Goal: Check status: Check status

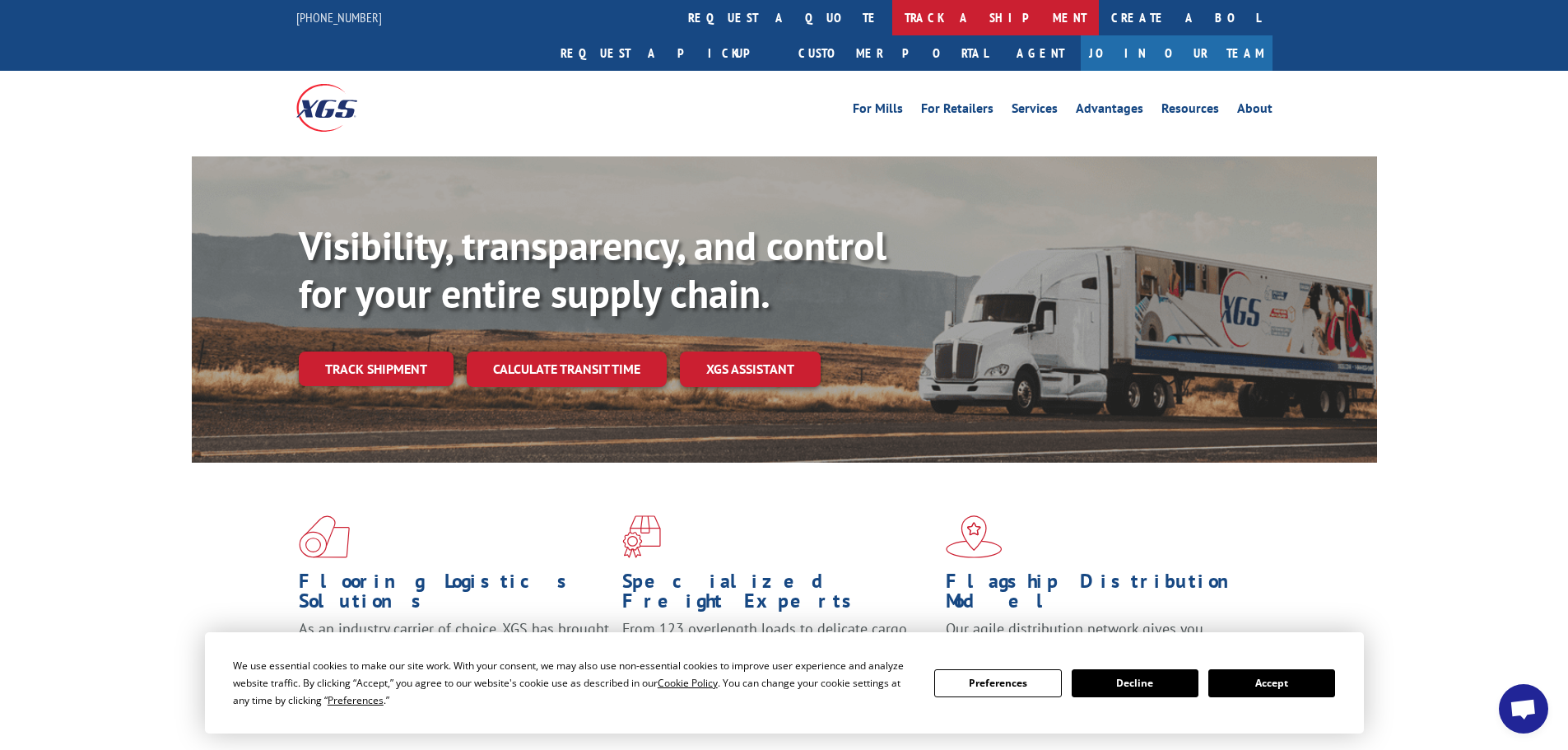
click at [892, 21] on link "track a shipment" at bounding box center [996, 18] width 207 height 36
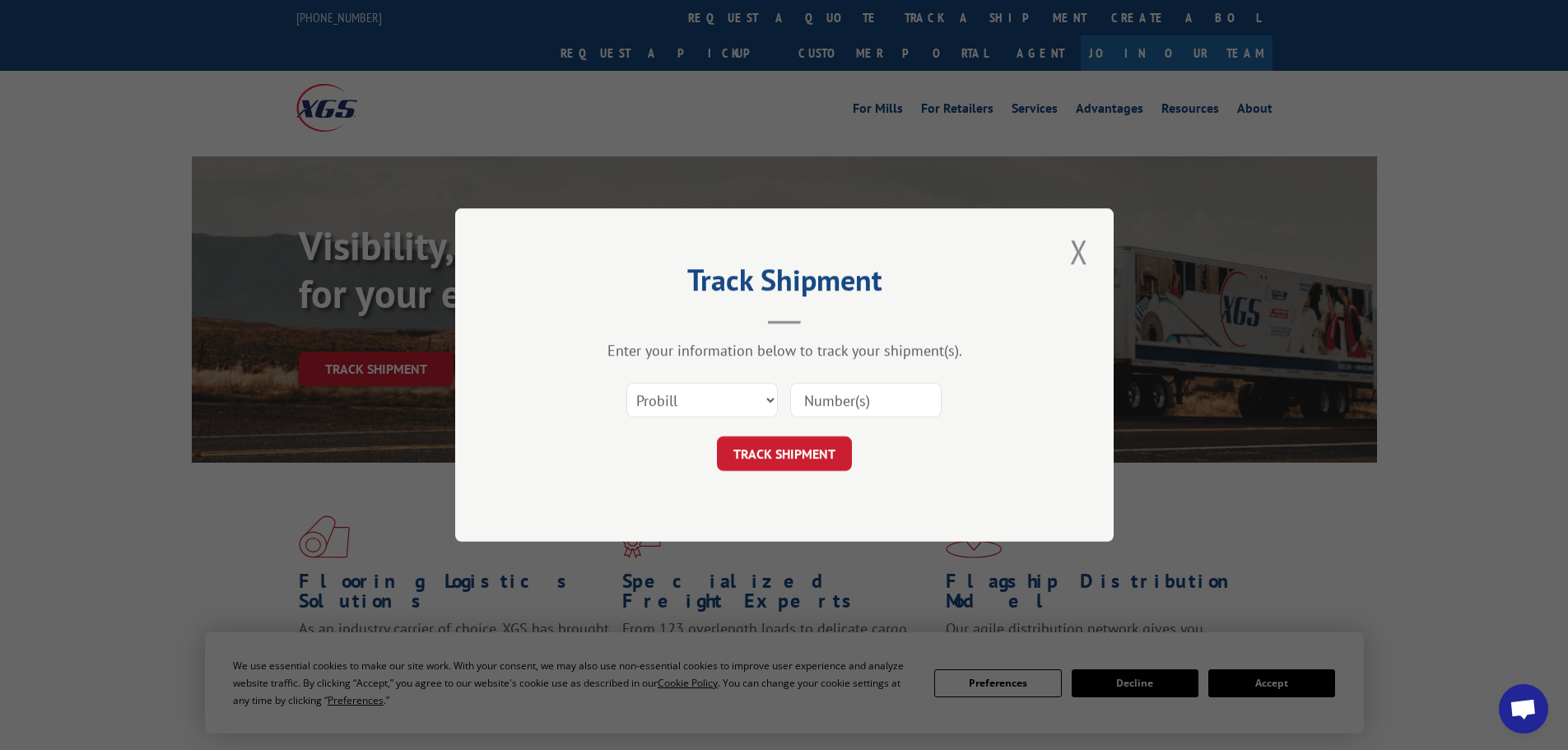
drag, startPoint x: 843, startPoint y: 397, endPoint x: 848, endPoint y: 407, distance: 11.2
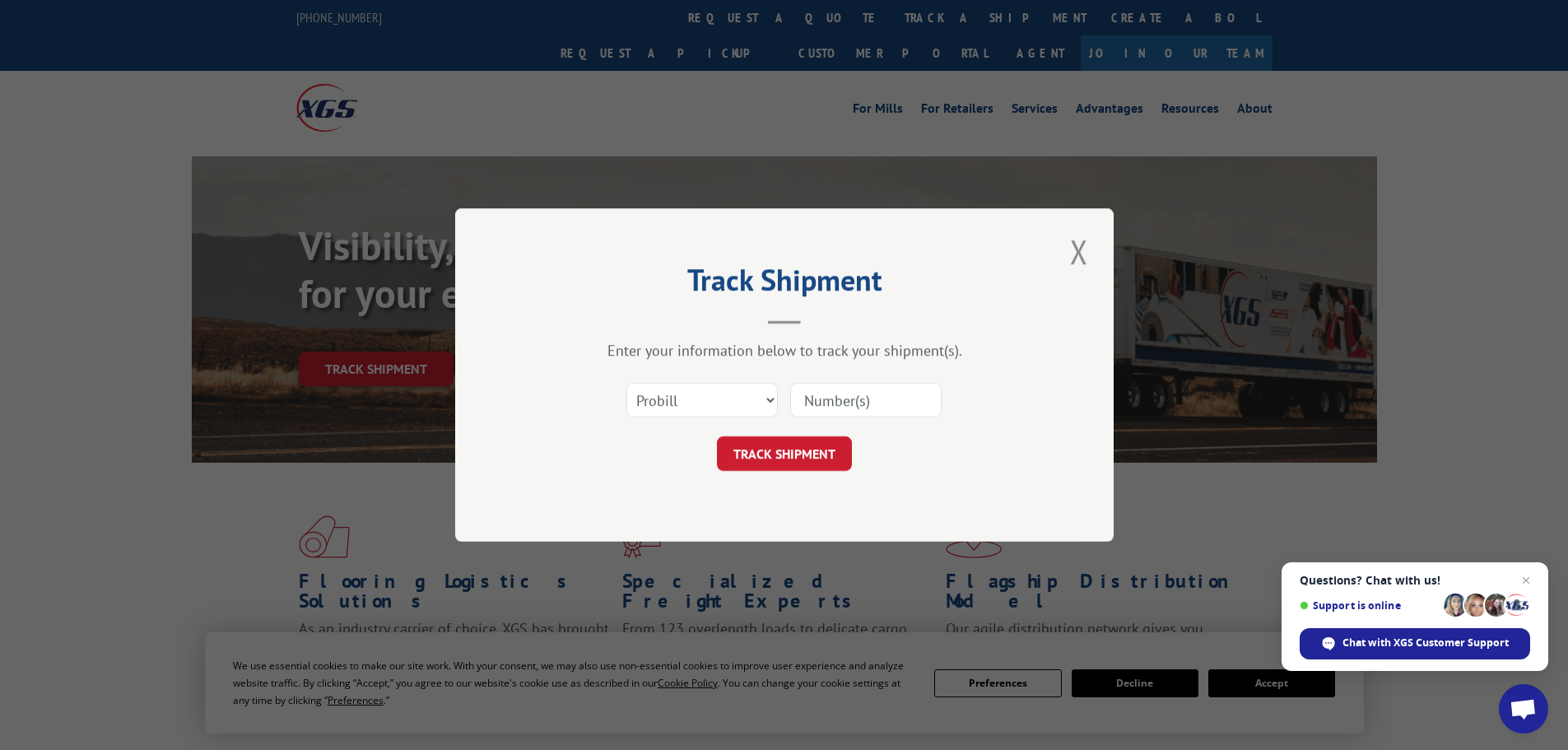
paste input "17538316"
type input "17538316"
click at [804, 451] on button "TRACK SHIPMENT" at bounding box center [784, 454] width 135 height 35
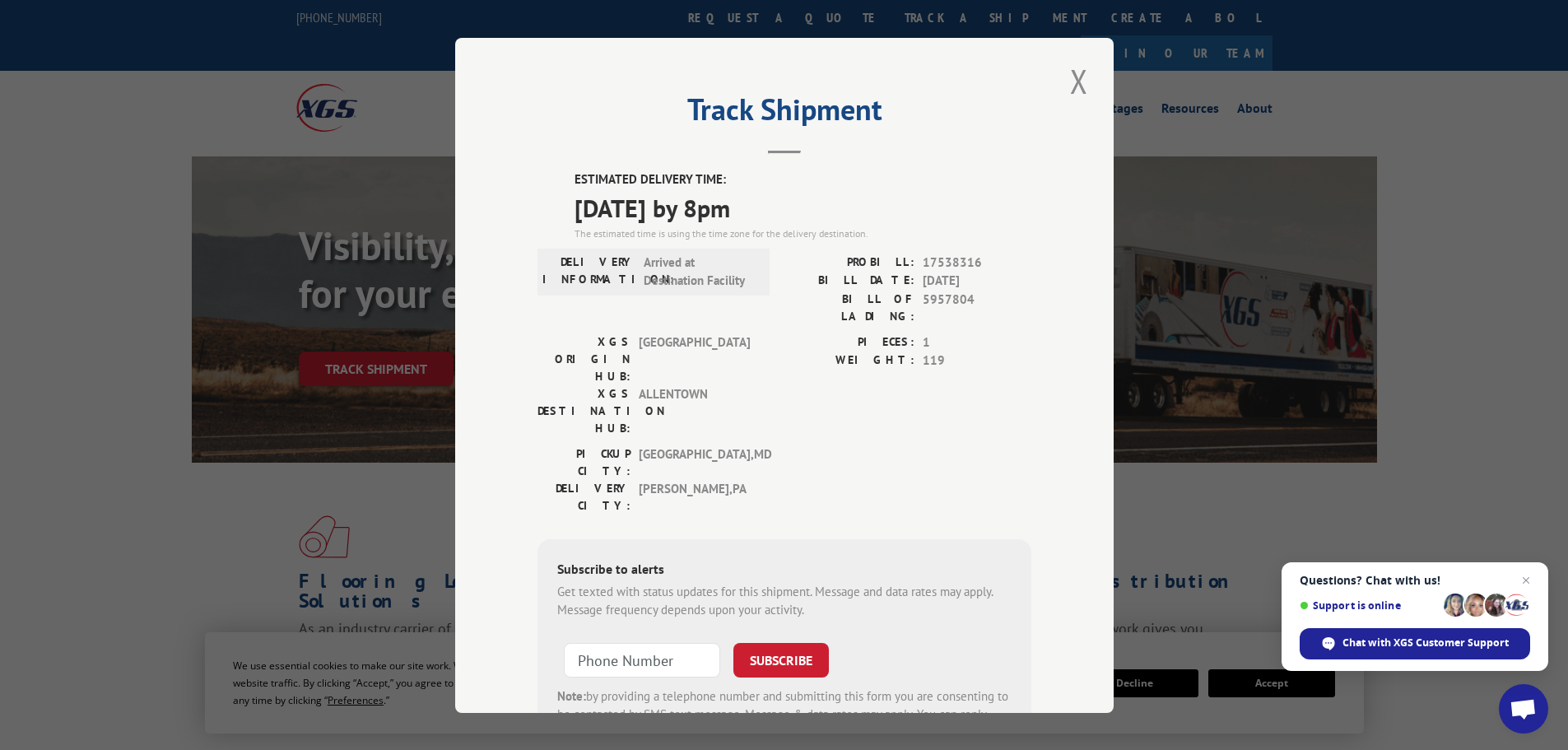
drag, startPoint x: 800, startPoint y: 212, endPoint x: 557, endPoint y: 184, distance: 244.6
click at [557, 184] on div "ESTIMATED DELIVERY TIME: [DATE] by 8pm The estimated time is using the time zon…" at bounding box center [784, 466] width 494 height 592
copy div "ESTIMATED DELIVERY TIME: [DATE] by 8pm"
click at [1071, 79] on button "Close modal" at bounding box center [1079, 80] width 28 height 46
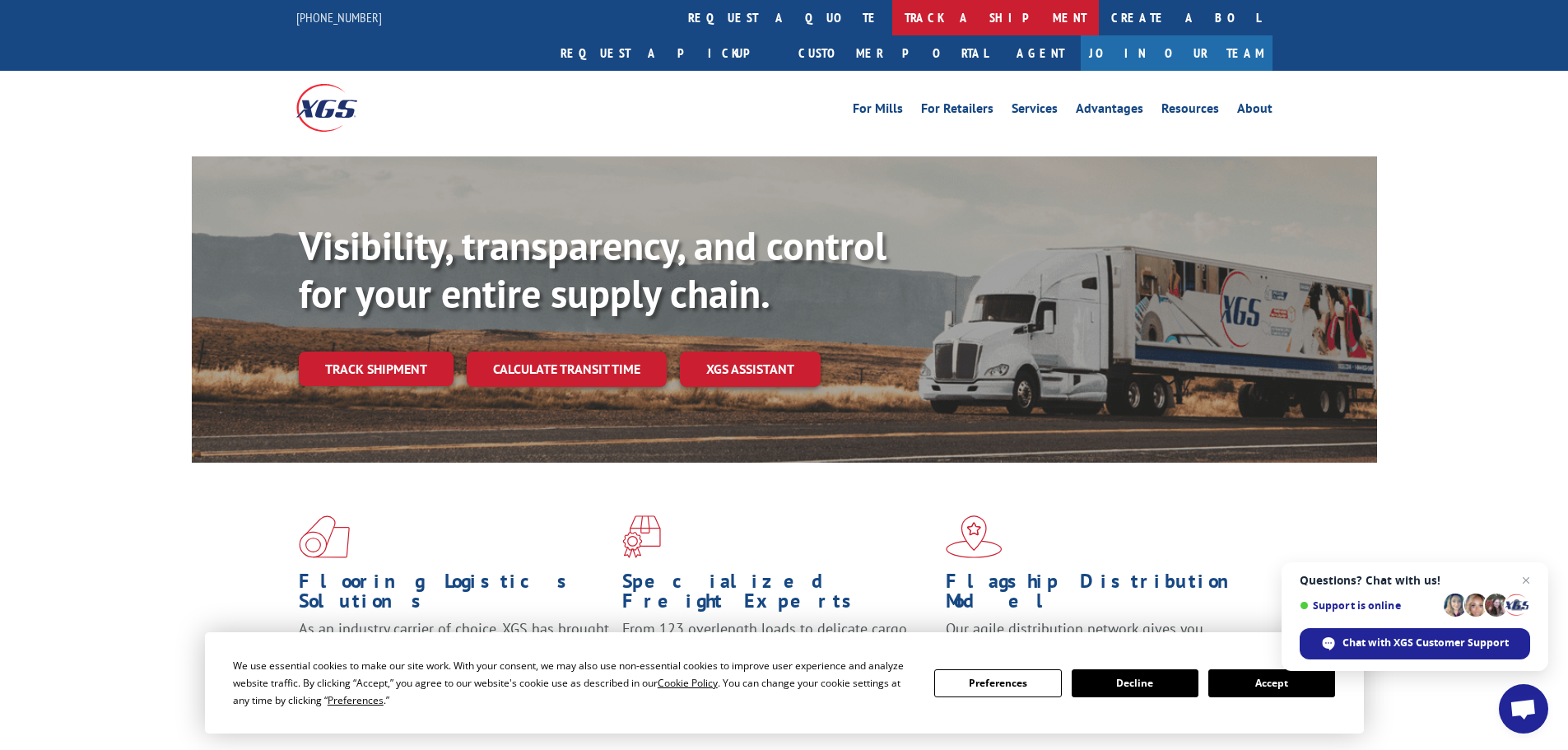
click at [892, 20] on link "track a shipment" at bounding box center [996, 18] width 207 height 36
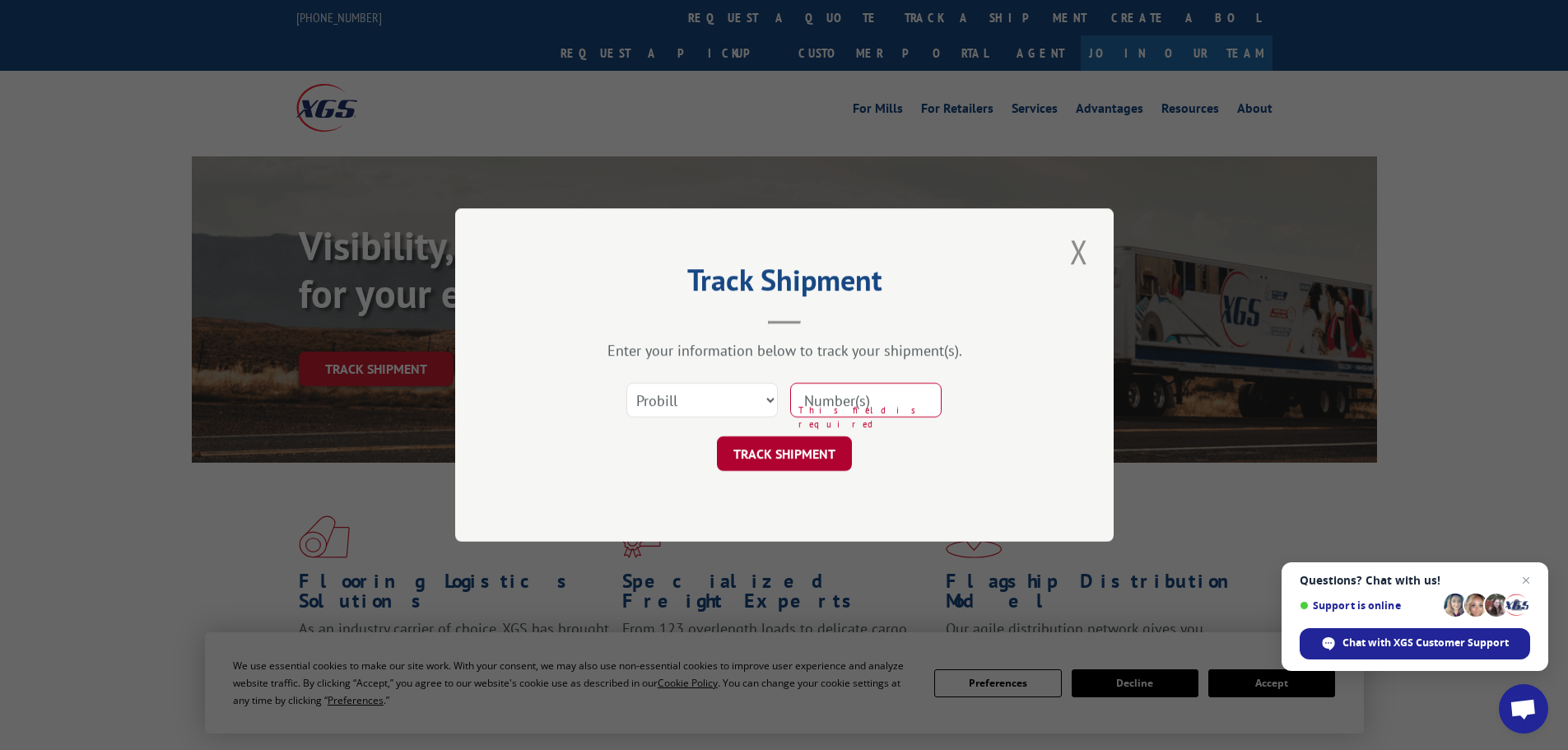
drag, startPoint x: 843, startPoint y: 399, endPoint x: 828, endPoint y: 453, distance: 56.0
click at [828, 453] on button "TRACK SHIPMENT" at bounding box center [784, 454] width 135 height 35
paste input "2824276"
type input "2824276"
click at [799, 456] on button "TRACK SHIPMENT" at bounding box center [784, 454] width 135 height 35
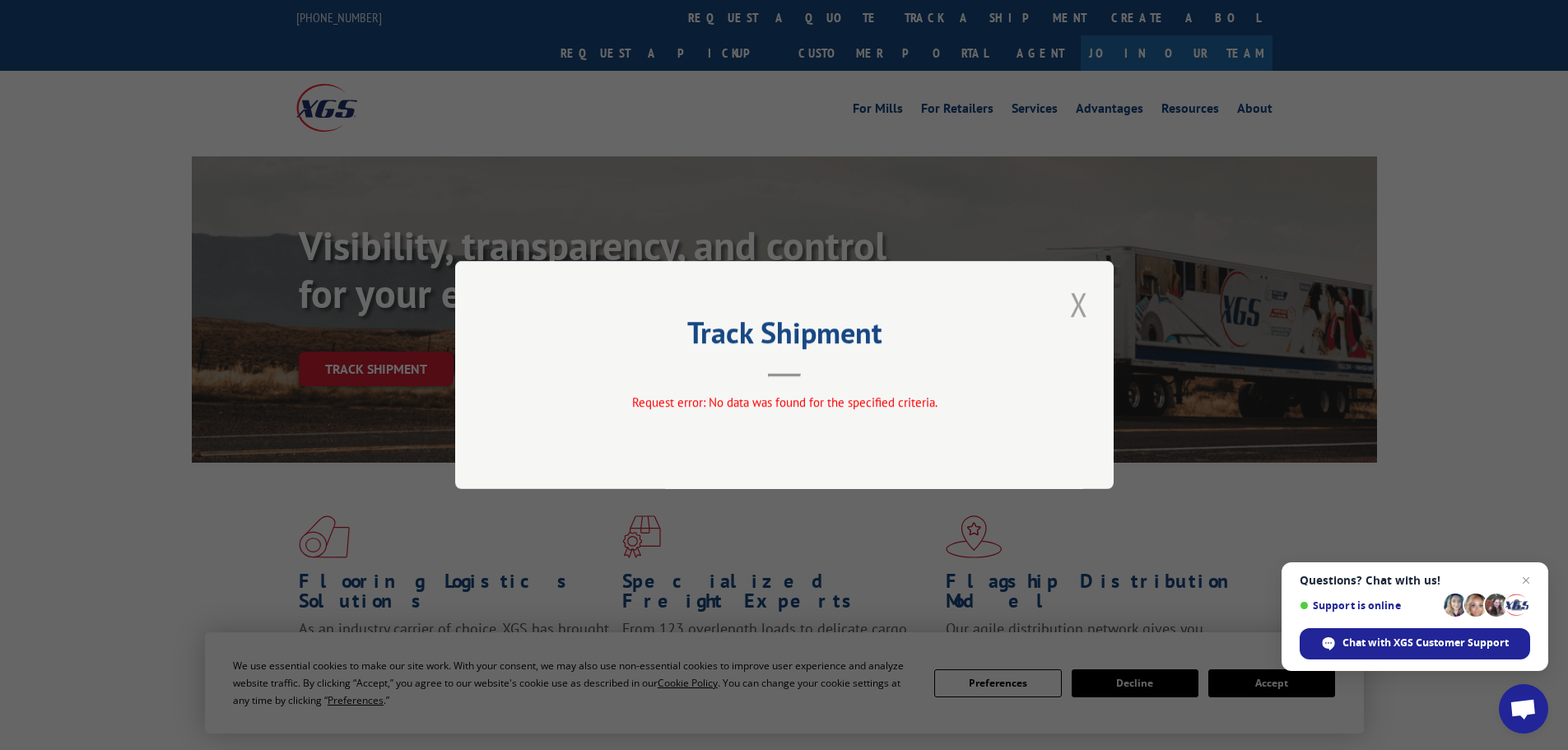
click at [1075, 314] on button "Close modal" at bounding box center [1079, 304] width 28 height 46
